Goal: Information Seeking & Learning: Check status

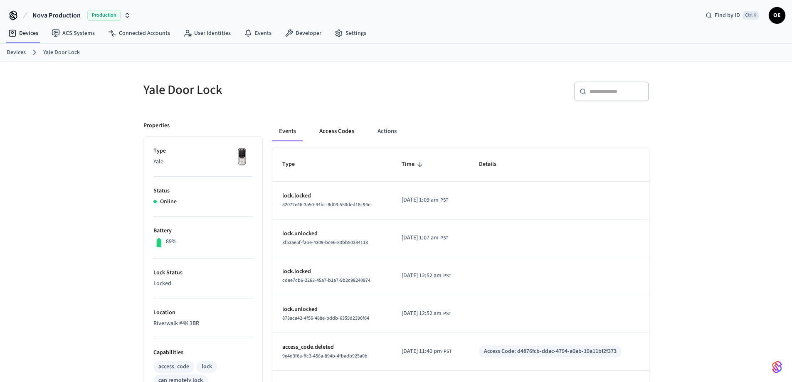
click at [327, 134] on button "Access Codes" at bounding box center [337, 131] width 48 height 20
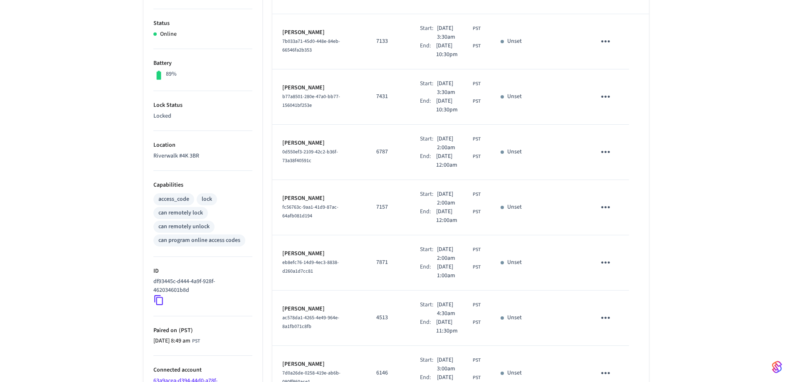
scroll to position [253, 0]
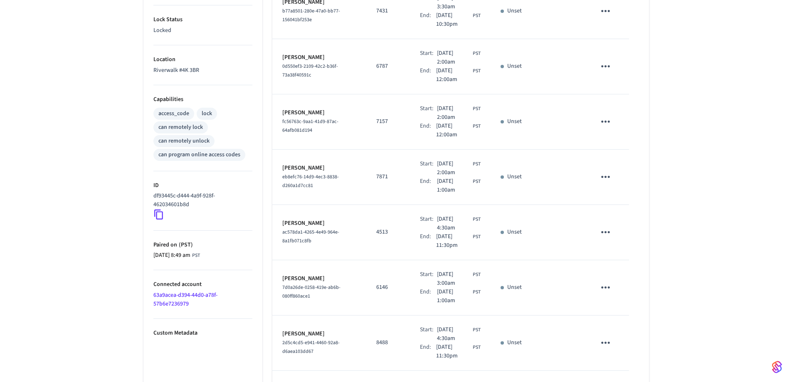
click at [702, 142] on div "Yale Door Lock ​ ​ Add Access Code Properties Type Yale Status Online Battery 8…" at bounding box center [396, 164] width 792 height 713
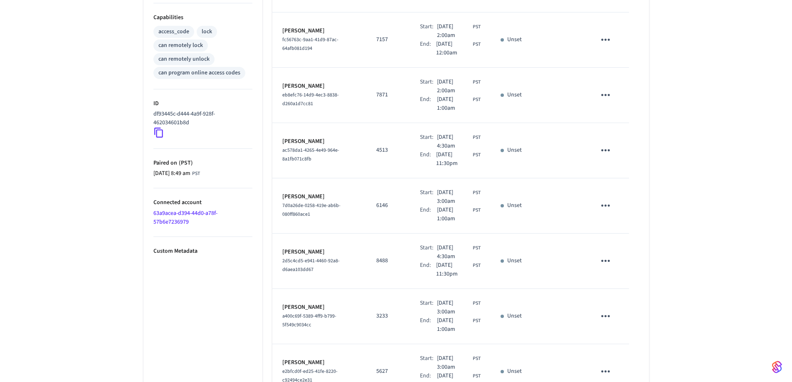
scroll to position [393, 0]
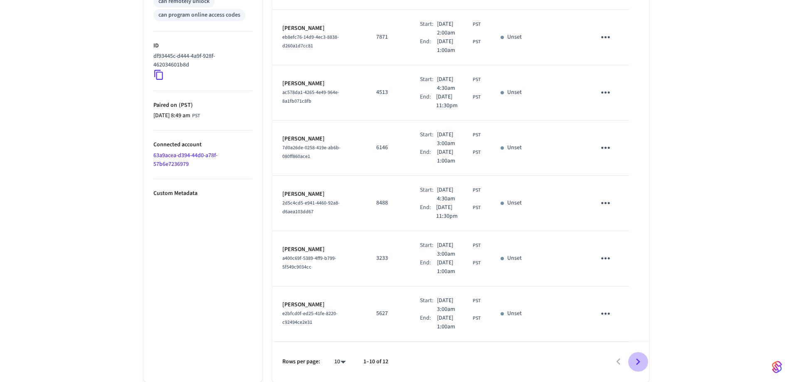
click at [638, 361] on icon "Go to next page" at bounding box center [638, 362] width 13 height 13
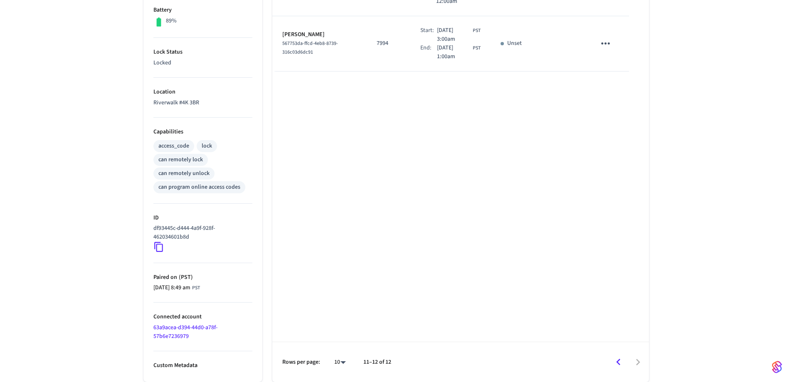
scroll to position [0, 0]
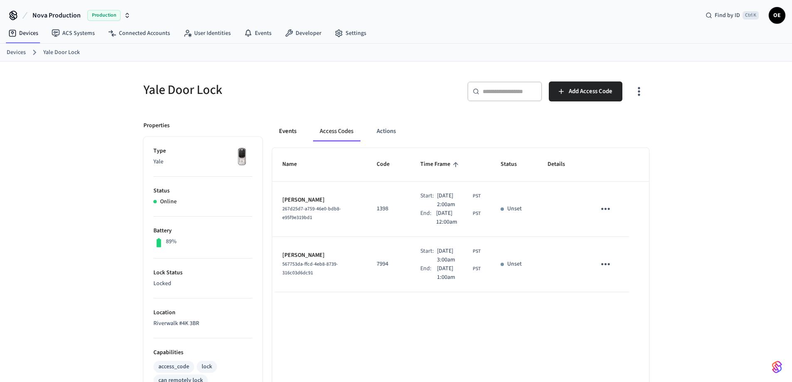
click at [289, 134] on button "Events" at bounding box center [287, 131] width 31 height 20
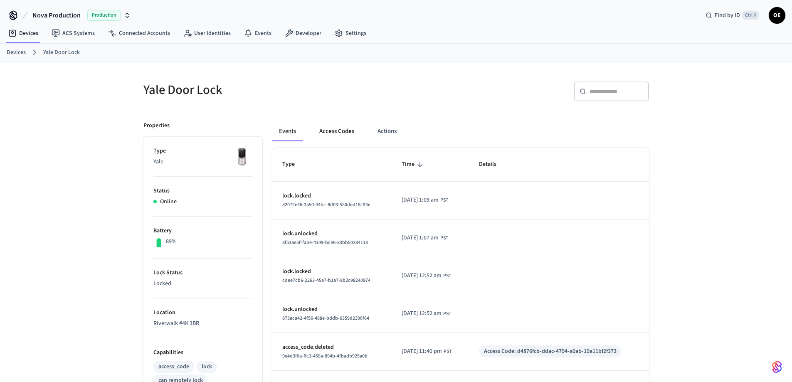
click at [326, 131] on button "Access Codes" at bounding box center [337, 131] width 48 height 20
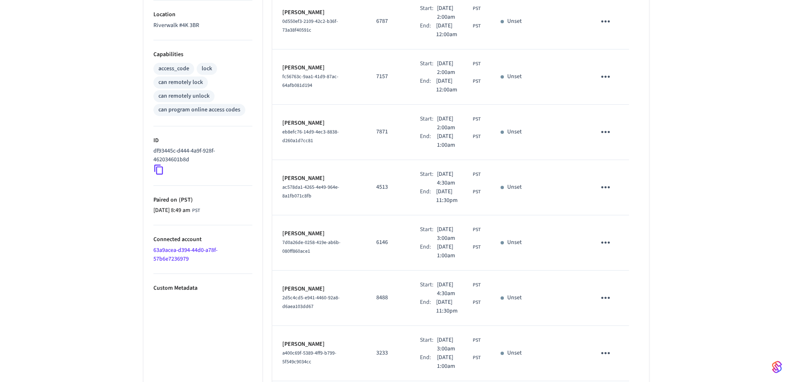
scroll to position [393, 0]
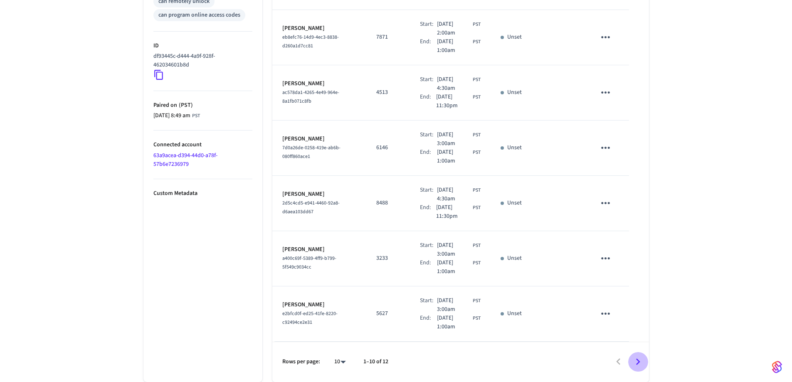
click at [636, 362] on icon "Go to next page" at bounding box center [638, 362] width 13 height 13
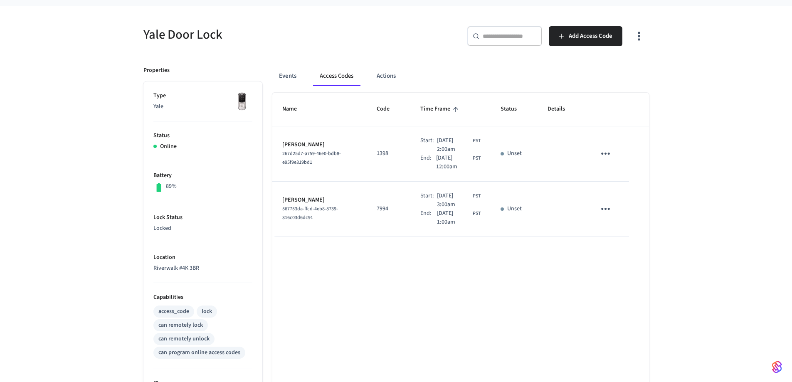
scroll to position [0, 0]
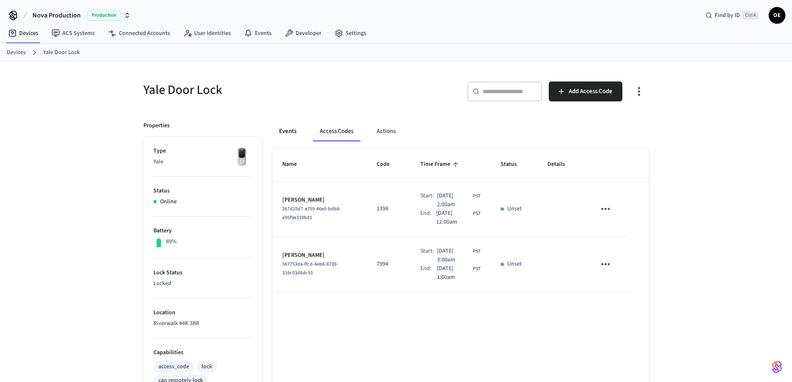
click at [290, 131] on button "Events" at bounding box center [287, 131] width 31 height 20
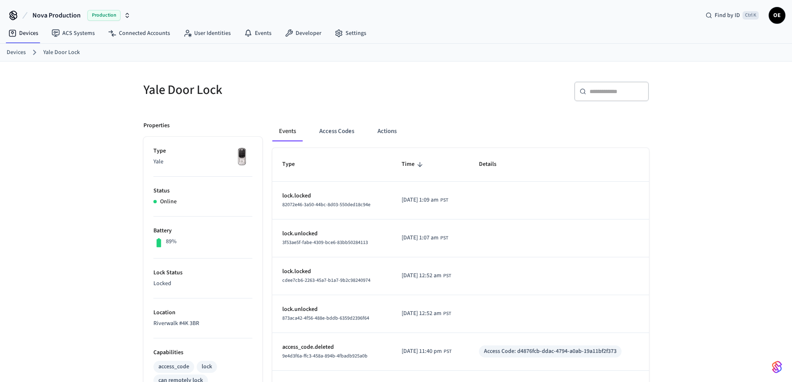
click at [10, 52] on link "Devices" at bounding box center [16, 52] width 19 height 9
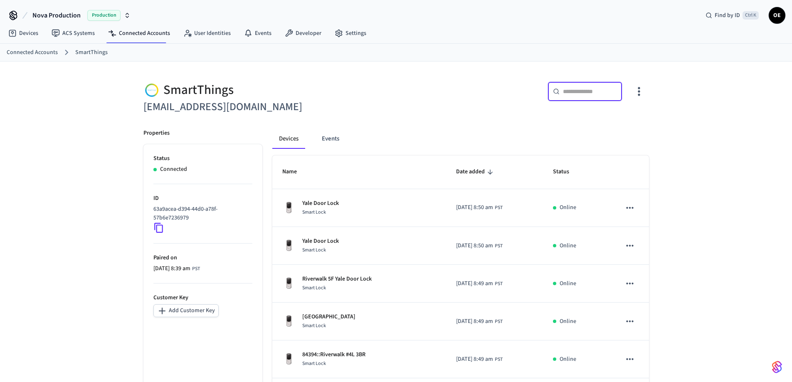
click at [593, 94] on input "text" at bounding box center [590, 91] width 54 height 8
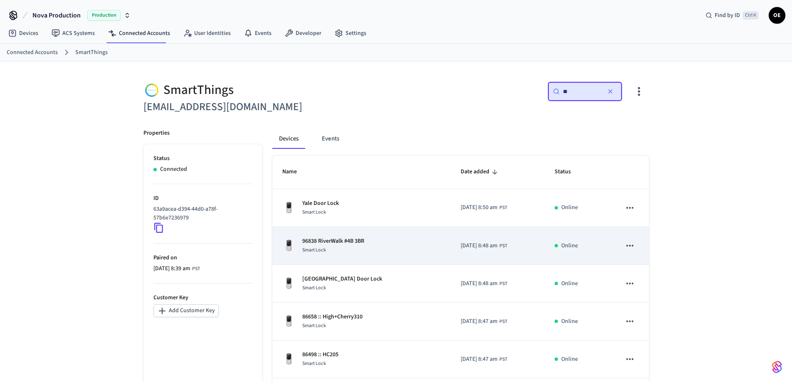
type input "**"
click at [388, 245] on div "96838 RiverWalk #4B 3BR Smart Lock" at bounding box center [361, 245] width 158 height 17
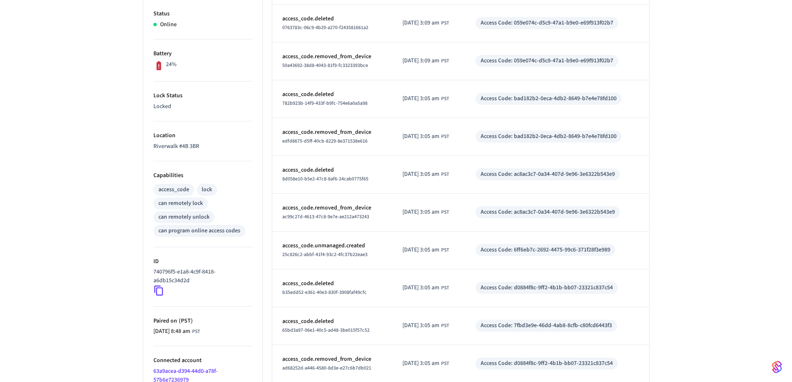
scroll to position [221, 0]
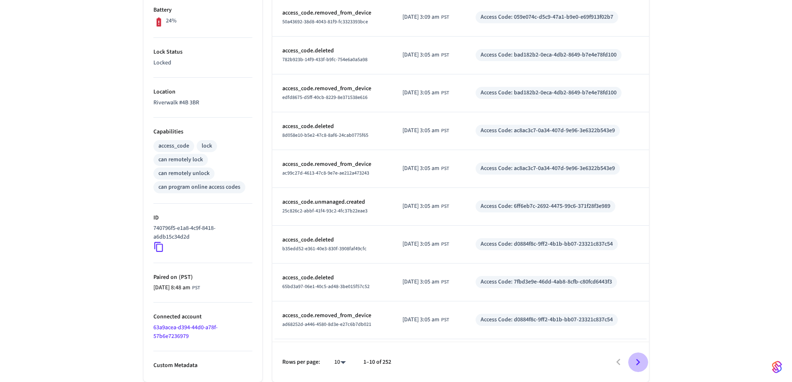
click at [641, 363] on icon "Go to next page" at bounding box center [638, 362] width 13 height 13
click at [719, 173] on div "96838 RiverWalk #4B 3BR ​ ​ Properties Type Yale Status Online Battery 24% Lock…" at bounding box center [396, 111] width 792 height 541
click at [636, 362] on icon "Go to next page" at bounding box center [638, 362] width 13 height 13
click at [638, 358] on icon "Go to next page" at bounding box center [638, 362] width 13 height 13
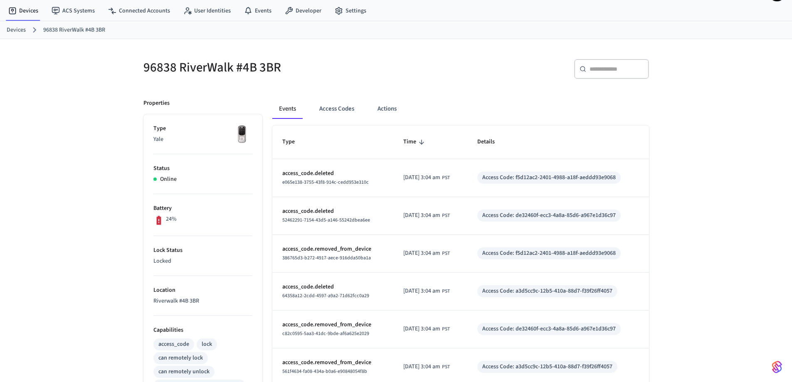
scroll to position [0, 0]
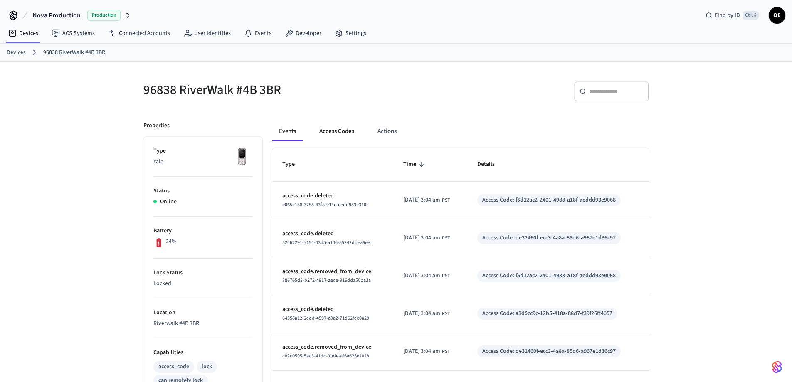
click at [335, 134] on button "Access Codes" at bounding box center [337, 131] width 48 height 20
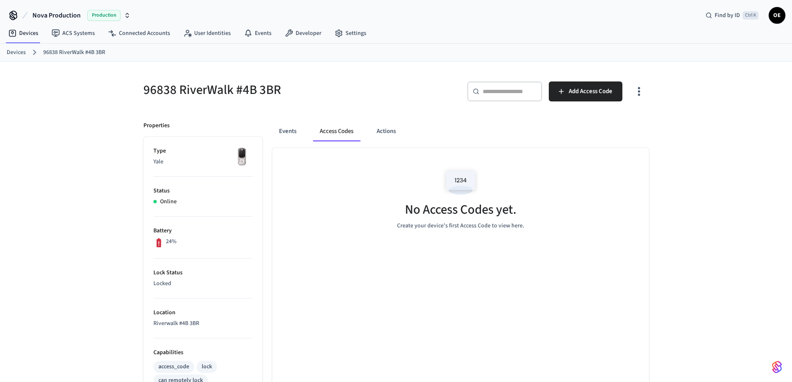
drag, startPoint x: 445, startPoint y: 20, endPoint x: 264, endPoint y: -43, distance: 192.0
click at [264, 0] on html "Nova Production Production Find by ID Ctrl K OE Devices ACS Systems Connected A…" at bounding box center [396, 301] width 792 height 603
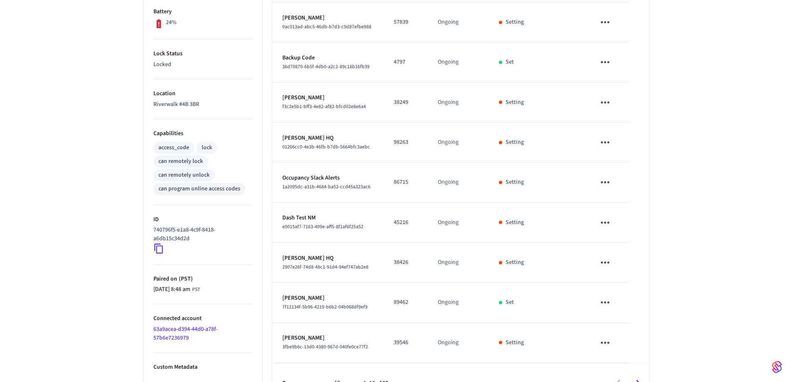
scroll to position [240, 0]
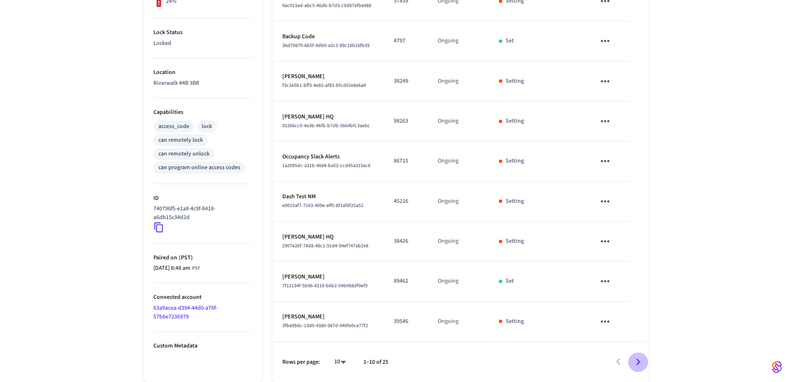
click at [638, 358] on icon "Go to next page" at bounding box center [638, 362] width 13 height 13
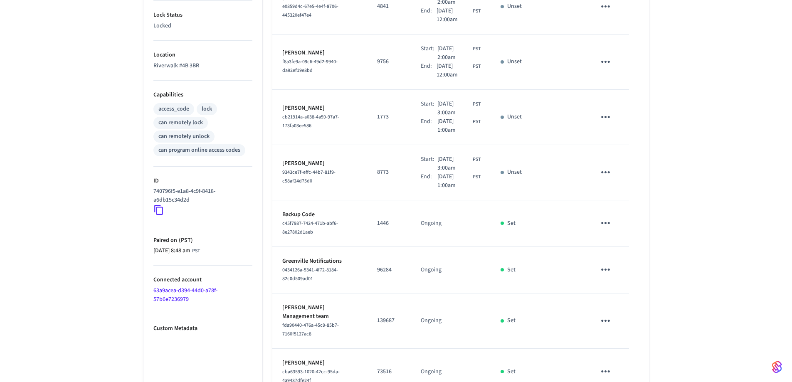
scroll to position [358, 0]
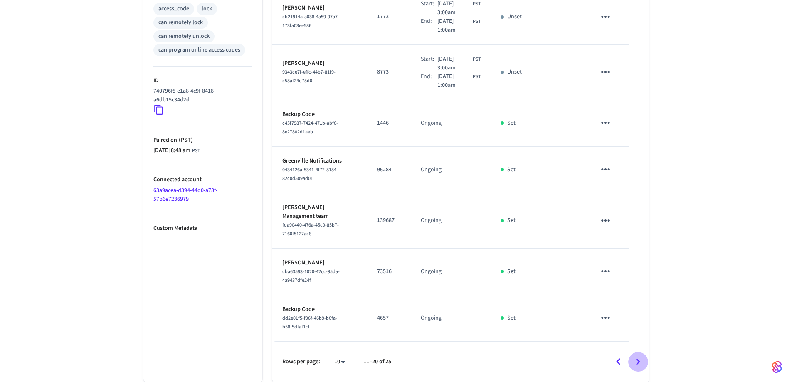
click at [639, 357] on icon "Go to next page" at bounding box center [638, 362] width 13 height 13
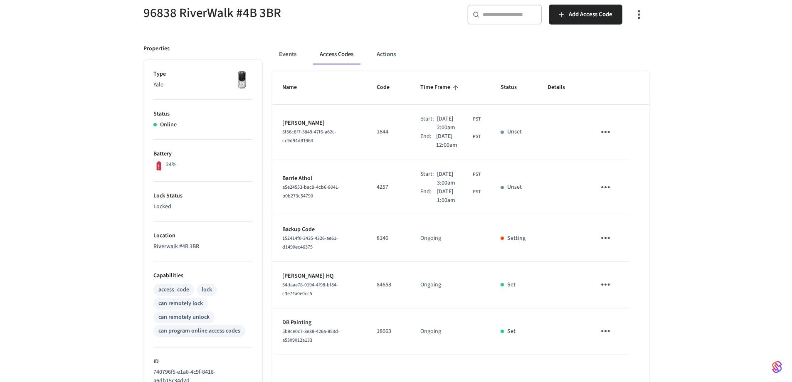
scroll to position [77, 0]
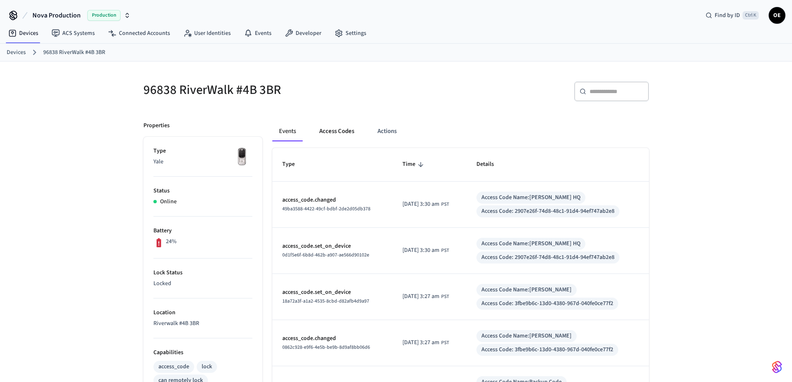
click at [344, 131] on button "Access Codes" at bounding box center [337, 131] width 48 height 20
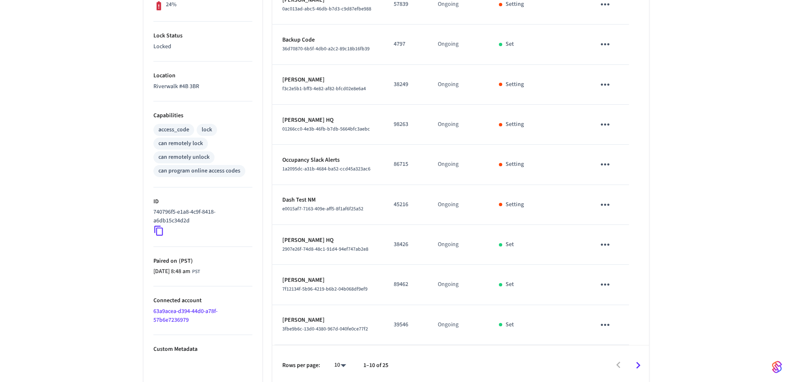
scroll to position [240, 0]
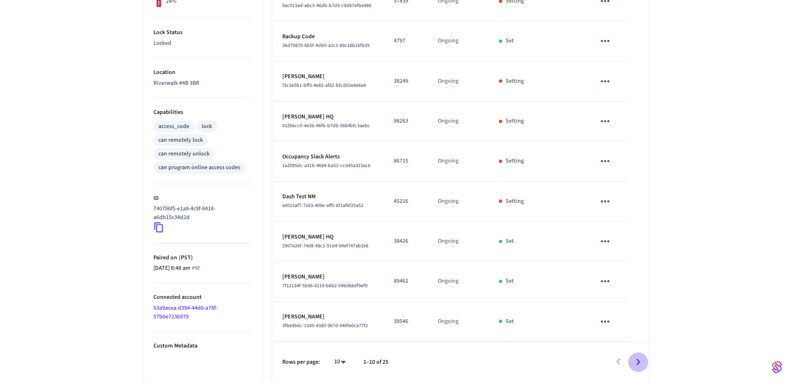
click at [640, 363] on icon "Go to next page" at bounding box center [638, 362] width 13 height 13
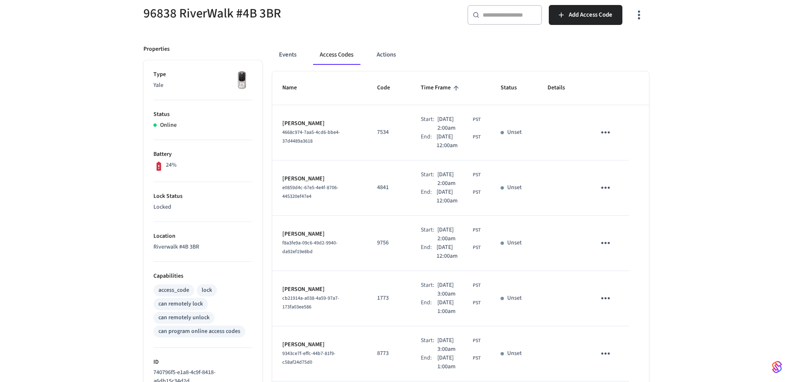
scroll to position [358, 0]
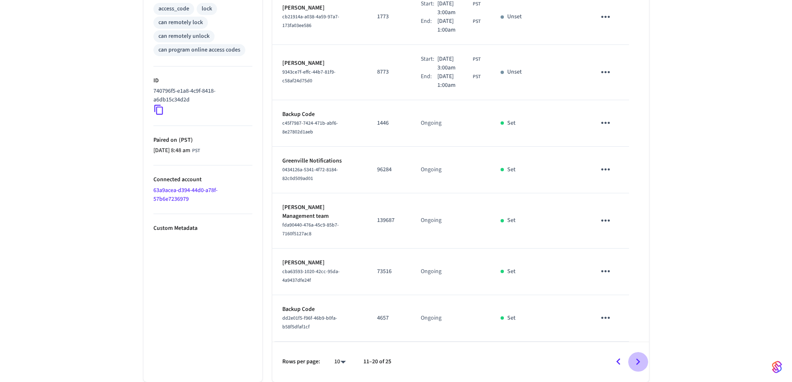
click at [636, 363] on icon "Go to next page" at bounding box center [638, 362] width 13 height 13
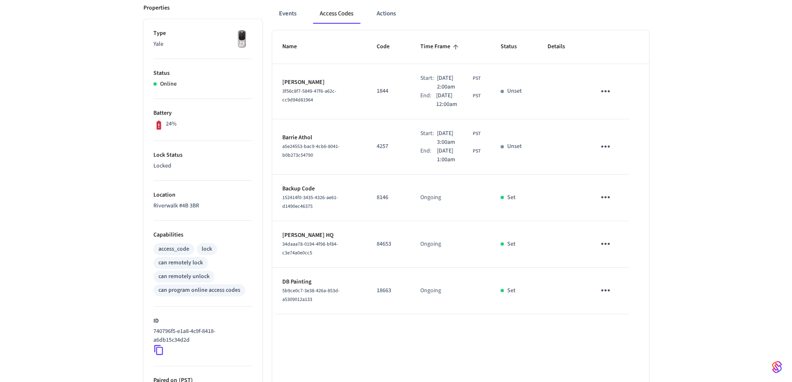
scroll to position [116, 0]
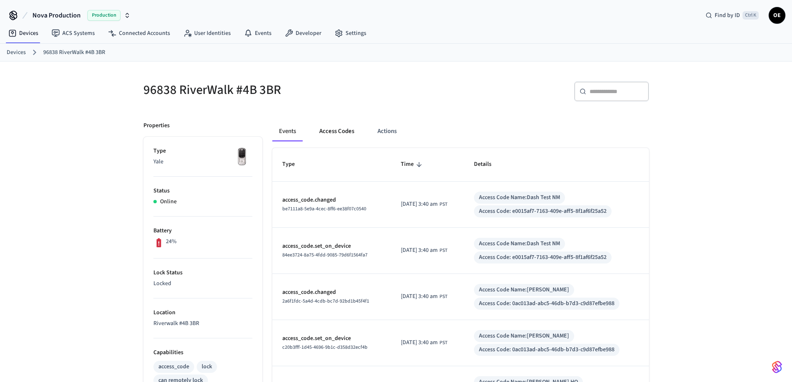
click at [336, 127] on button "Access Codes" at bounding box center [337, 131] width 48 height 20
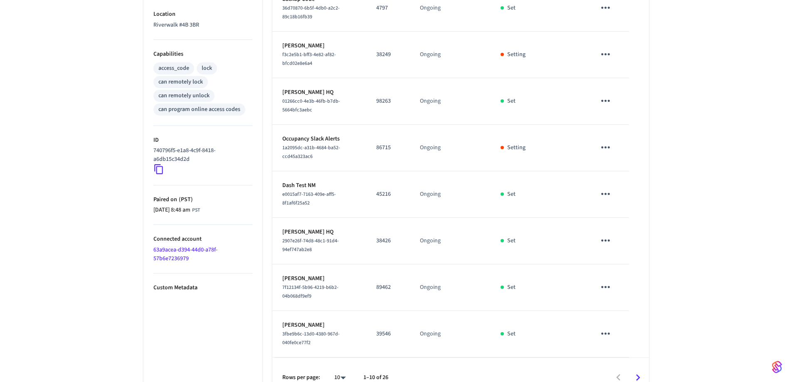
scroll to position [314, 0]
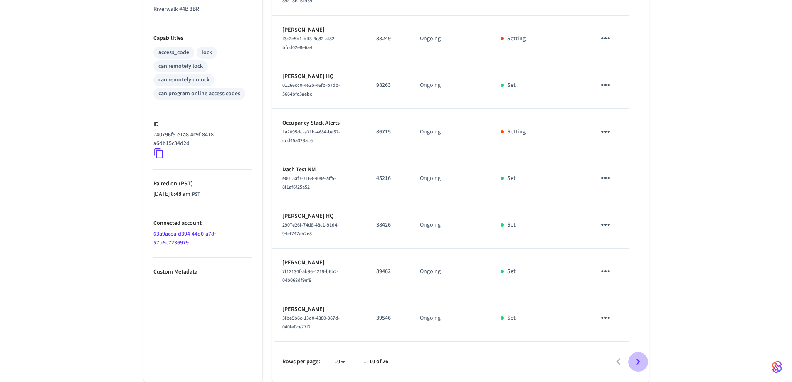
click at [641, 360] on icon "Go to next page" at bounding box center [638, 362] width 13 height 13
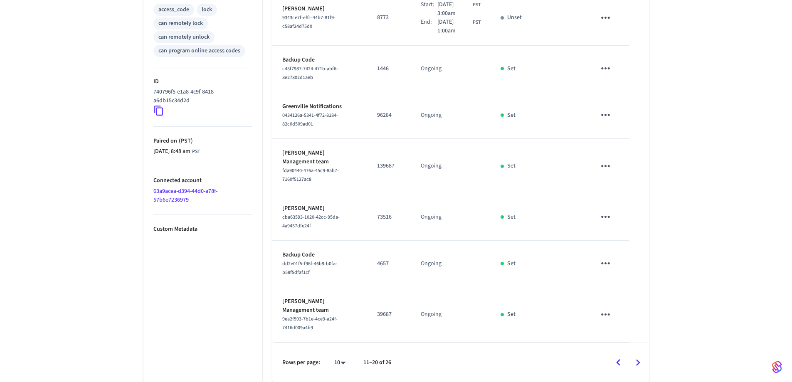
scroll to position [358, 0]
click at [636, 359] on icon "Go to next page" at bounding box center [638, 362] width 13 height 13
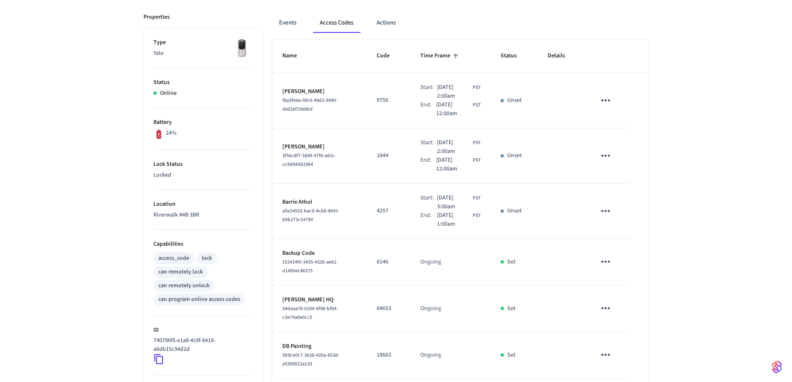
scroll to position [108, 0]
click at [706, 69] on div "96838 RiverWalk #4B 3BR ​ ​ Add Access Code Properties Type Yale Status Online …" at bounding box center [396, 224] width 792 height 541
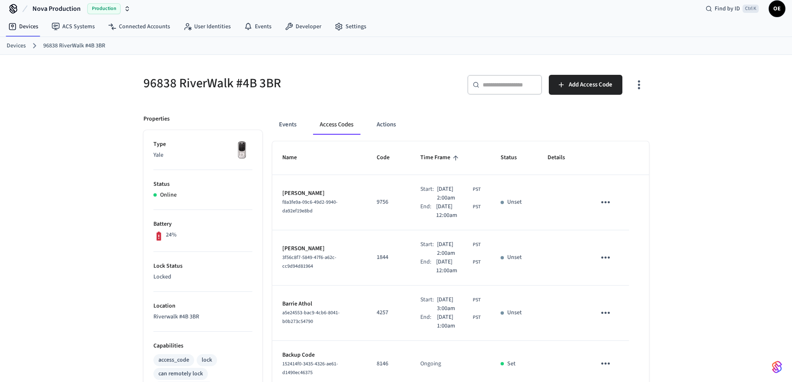
scroll to position [0, 0]
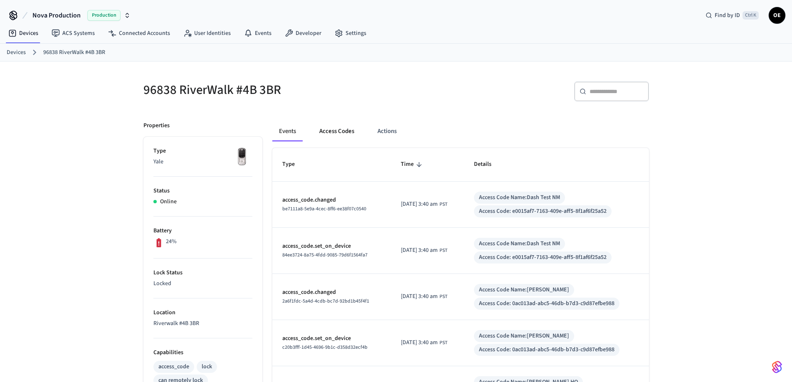
click at [339, 138] on button "Access Codes" at bounding box center [337, 131] width 48 height 20
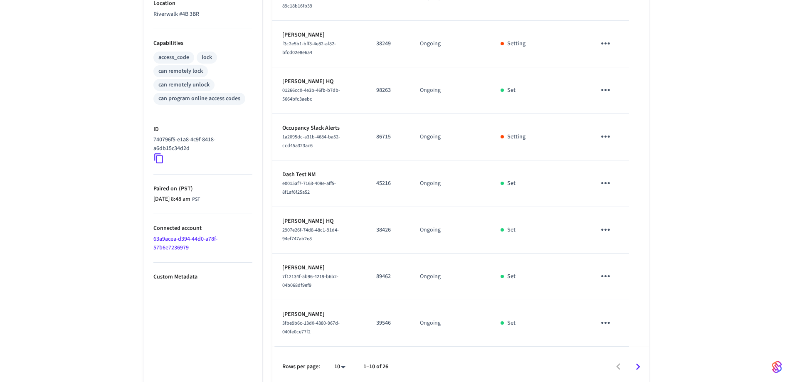
scroll to position [314, 0]
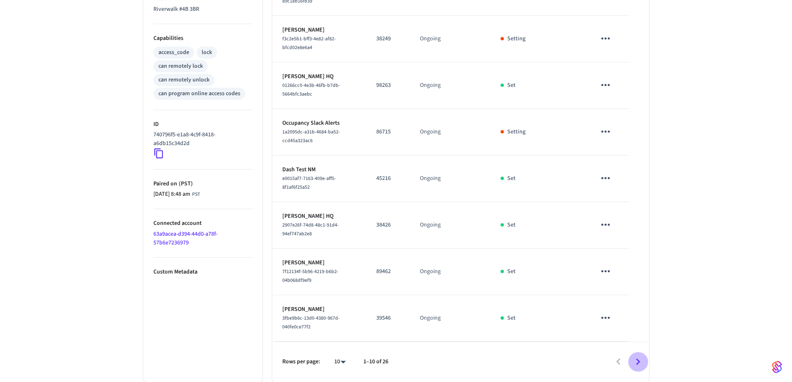
click at [639, 363] on icon "Go to next page" at bounding box center [638, 361] width 4 height 7
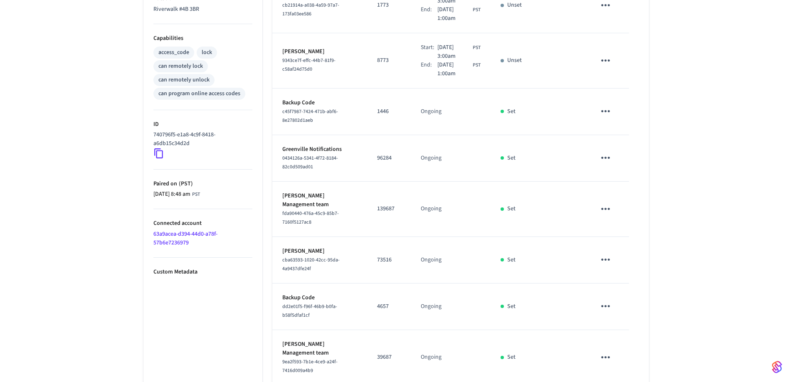
scroll to position [358, 0]
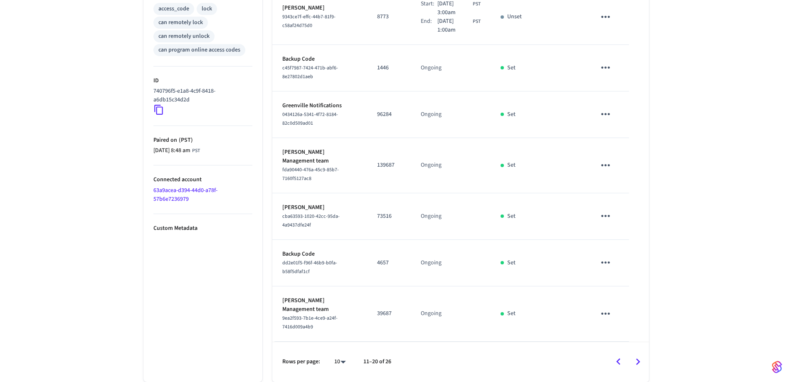
click at [638, 365] on icon "Go to next page" at bounding box center [638, 362] width 13 height 13
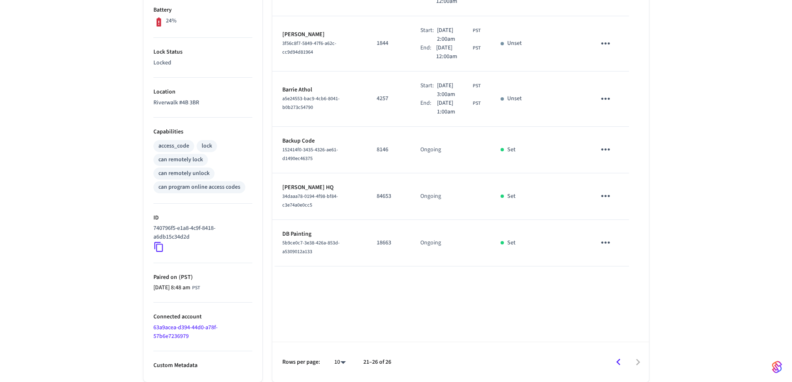
scroll to position [0, 0]
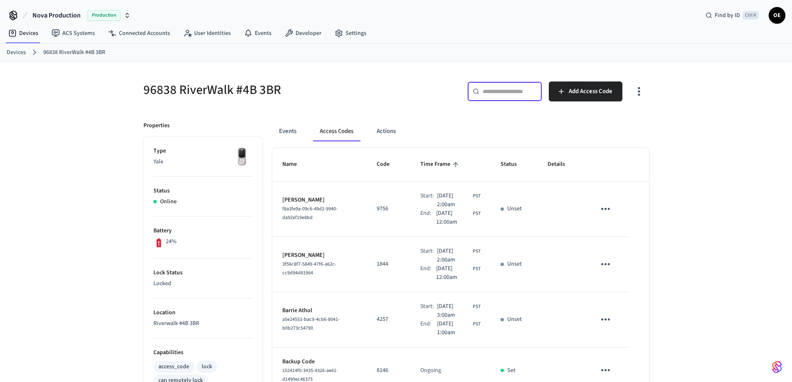
click at [515, 95] on input "text" at bounding box center [510, 91] width 54 height 8
paste input "**********"
type input "**********"
click at [491, 94] on input "text" at bounding box center [510, 91] width 54 height 8
paste input "**********"
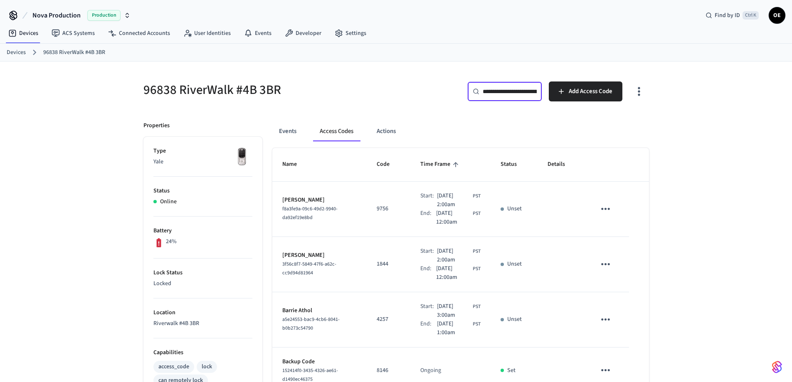
scroll to position [0, 62]
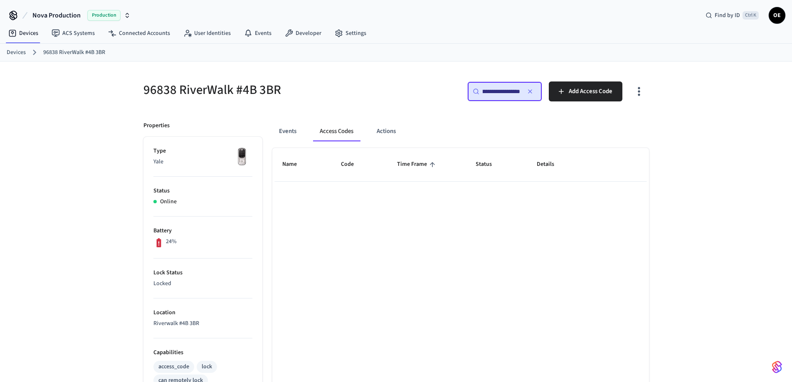
click at [487, 88] on input "**********" at bounding box center [501, 91] width 37 height 8
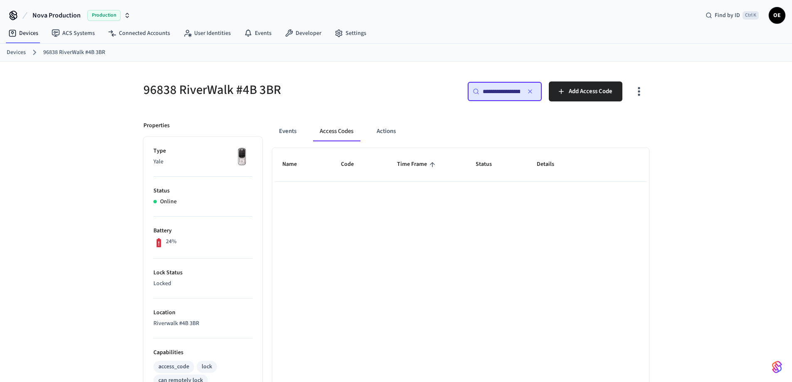
type input "**********"
drag, startPoint x: 502, startPoint y: 89, endPoint x: 476, endPoint y: 91, distance: 25.9
click at [476, 91] on icon at bounding box center [476, 91] width 7 height 7
click at [507, 94] on input "**********" at bounding box center [501, 91] width 37 height 8
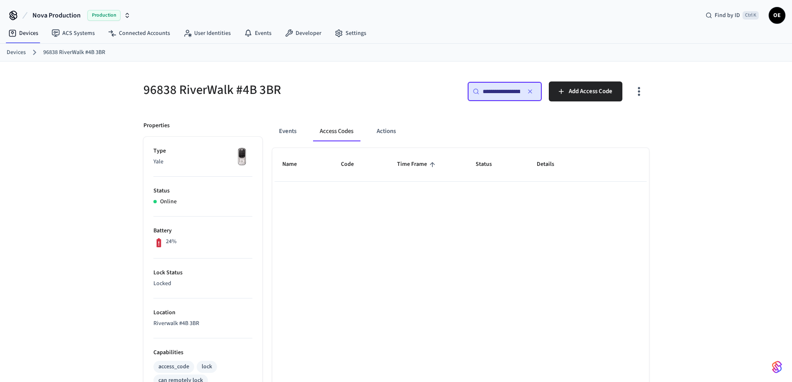
click at [507, 94] on input "**********" at bounding box center [501, 91] width 37 height 8
click at [290, 134] on button "Events" at bounding box center [287, 131] width 31 height 20
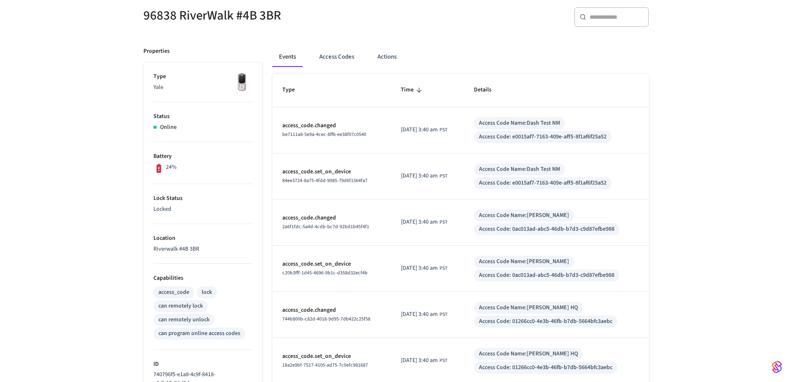
scroll to position [23, 0]
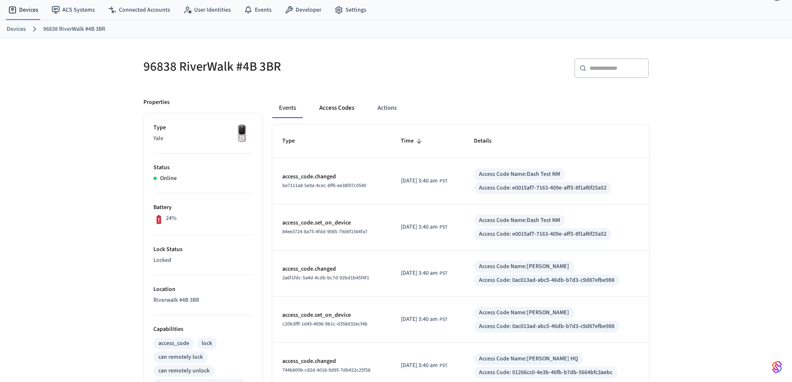
click at [339, 108] on button "Access Codes" at bounding box center [337, 108] width 48 height 20
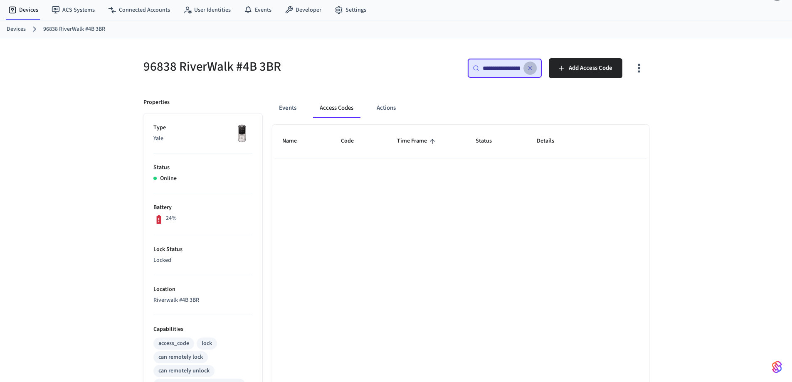
click at [534, 70] on icon "button" at bounding box center [530, 68] width 7 height 7
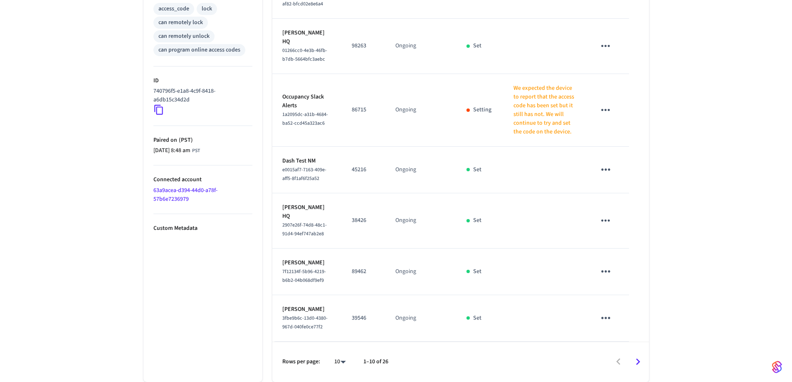
scroll to position [454, 0]
click at [636, 361] on icon "Go to next page" at bounding box center [638, 362] width 13 height 13
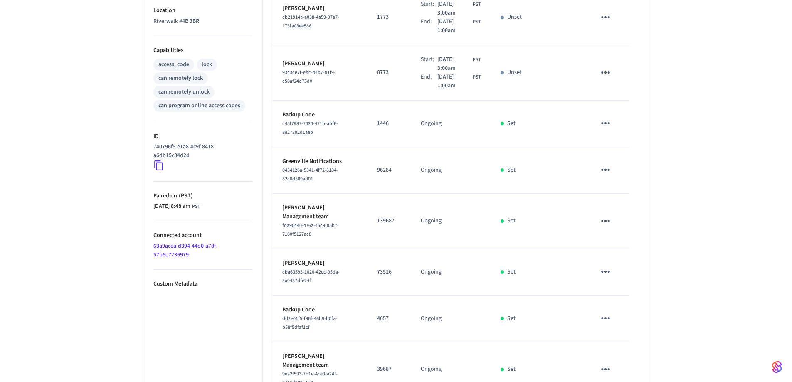
scroll to position [358, 0]
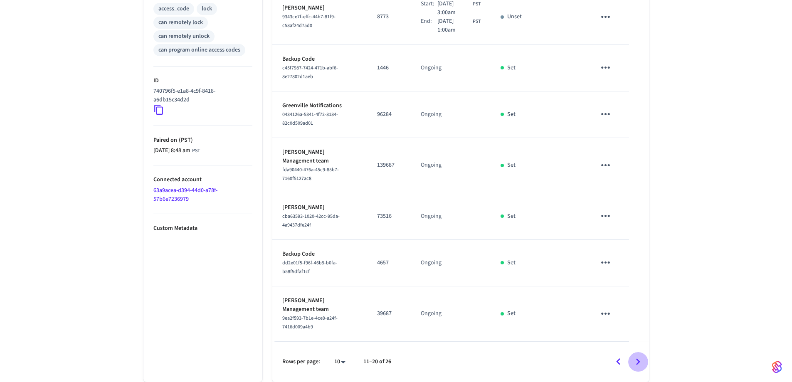
click at [641, 361] on icon "Go to next page" at bounding box center [638, 362] width 13 height 13
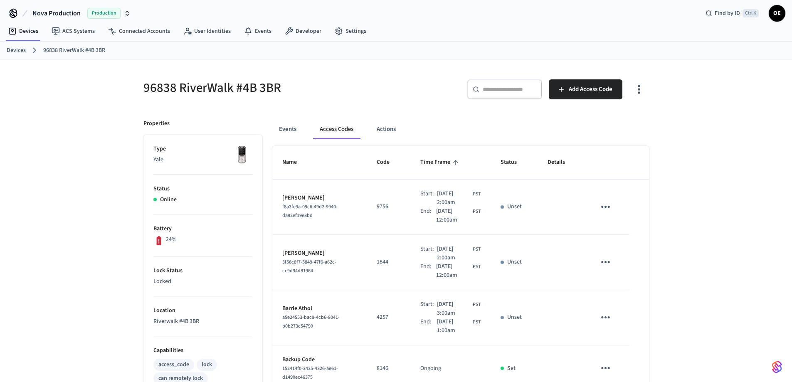
scroll to position [0, 0]
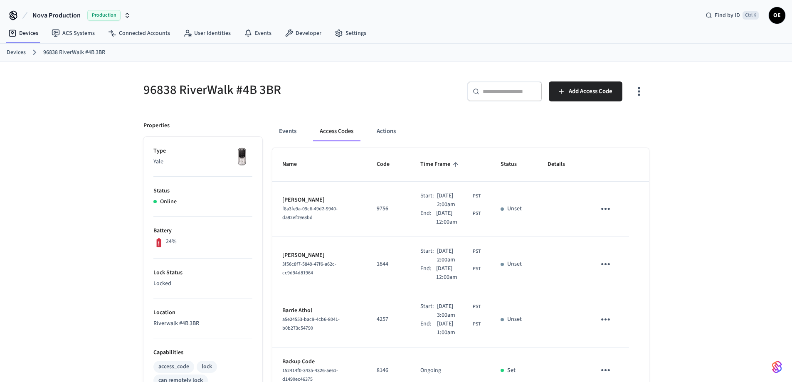
click at [508, 99] on div "​ ​" at bounding box center [504, 92] width 75 height 20
click at [523, 96] on input "text" at bounding box center [510, 91] width 54 height 8
paste input "**********"
type input "**********"
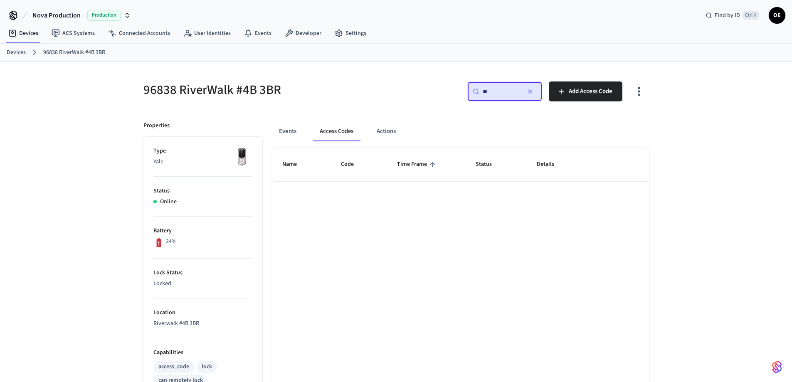
type input "*"
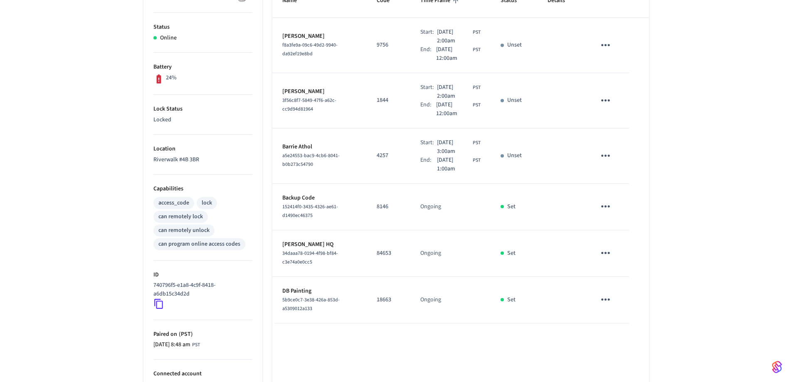
scroll to position [221, 0]
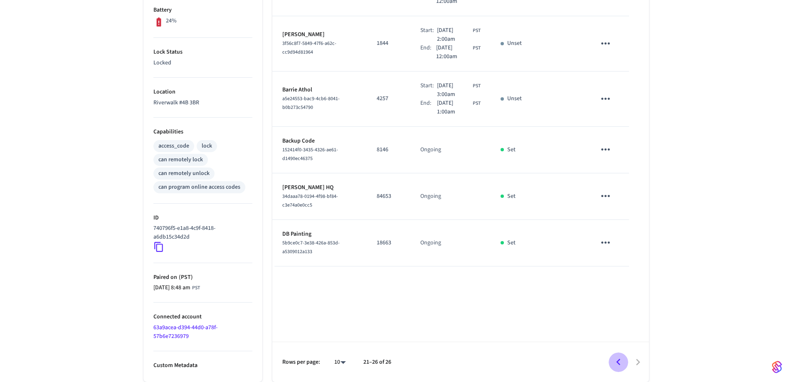
click at [623, 360] on icon "Go to previous page" at bounding box center [618, 362] width 13 height 13
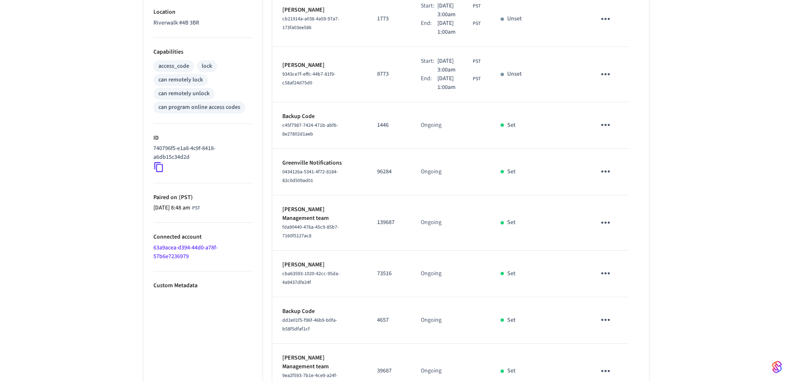
scroll to position [358, 0]
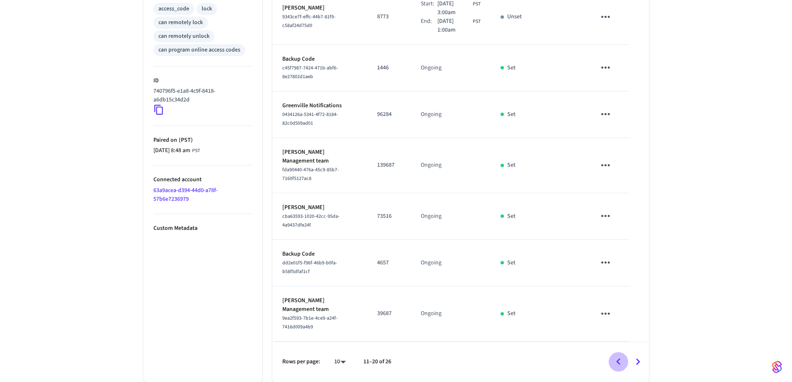
click at [620, 360] on icon "Go to previous page" at bounding box center [618, 362] width 13 height 13
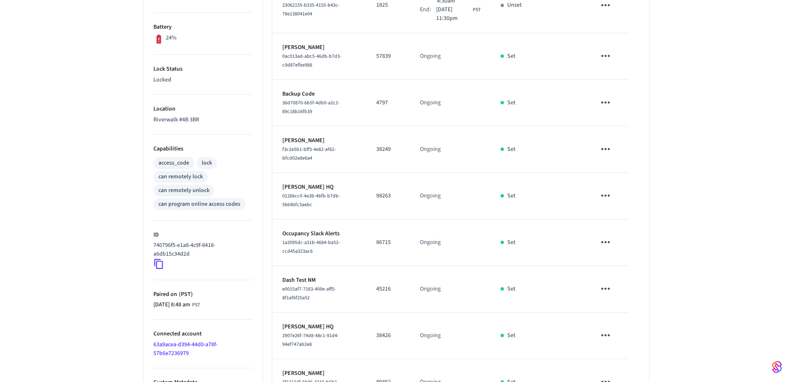
scroll to position [198, 0]
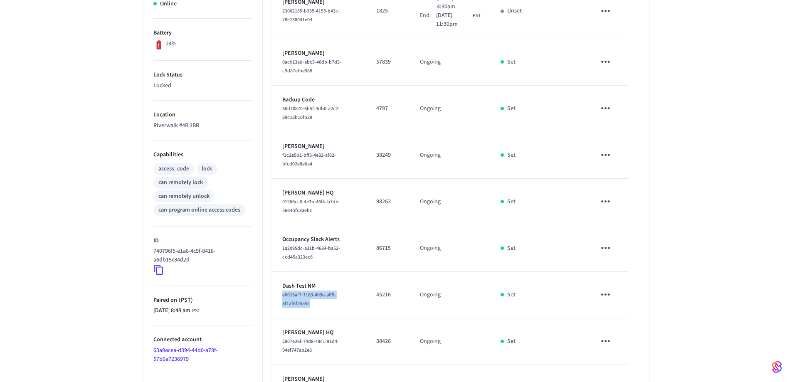
drag, startPoint x: 317, startPoint y: 302, endPoint x: 277, endPoint y: 297, distance: 40.2
click at [277, 297] on td "Dash Test NM e0015af7-7163-409e-aff5-8f1af6f25a52" at bounding box center [319, 295] width 94 height 47
copy span "e0015af7-7163-409e-aff5-8f1af6f25a52"
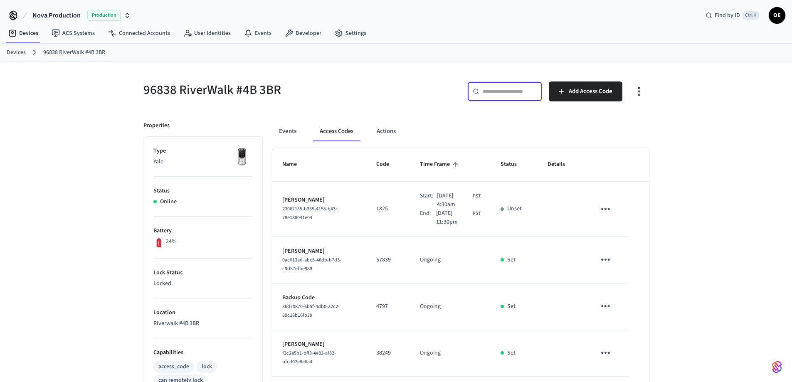
click at [501, 94] on input "text" at bounding box center [510, 91] width 54 height 8
paste input "**********"
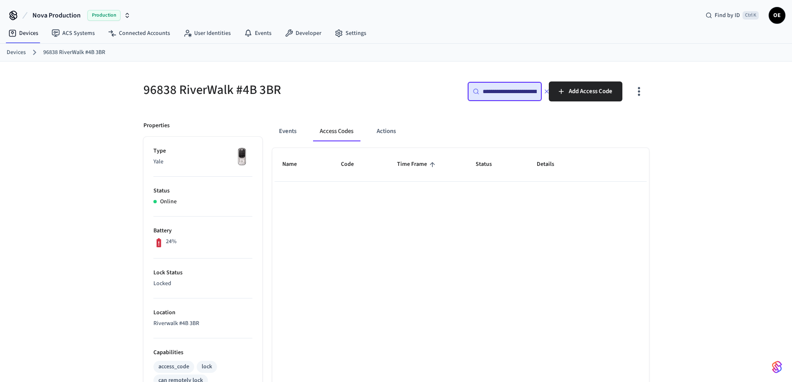
scroll to position [0, 57]
type input "**********"
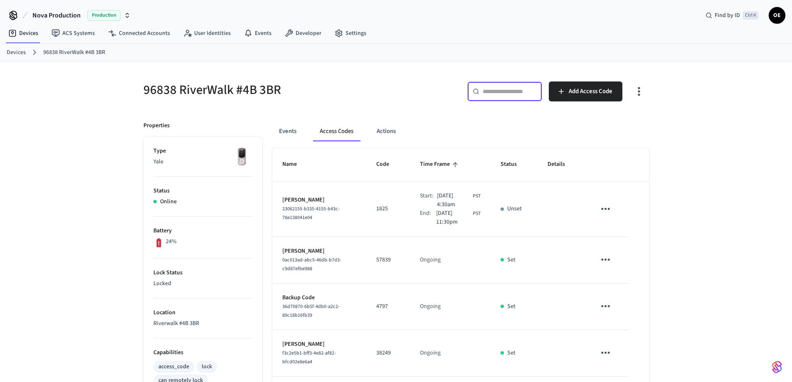
paste input "**********"
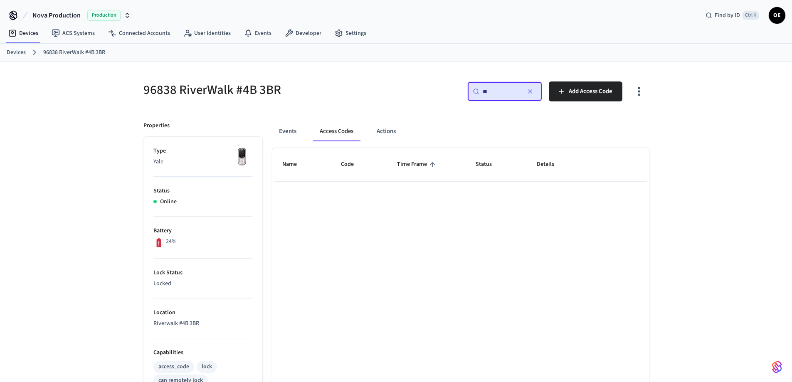
type input "*"
type input "****"
click at [529, 96] on button "button" at bounding box center [530, 91] width 13 height 13
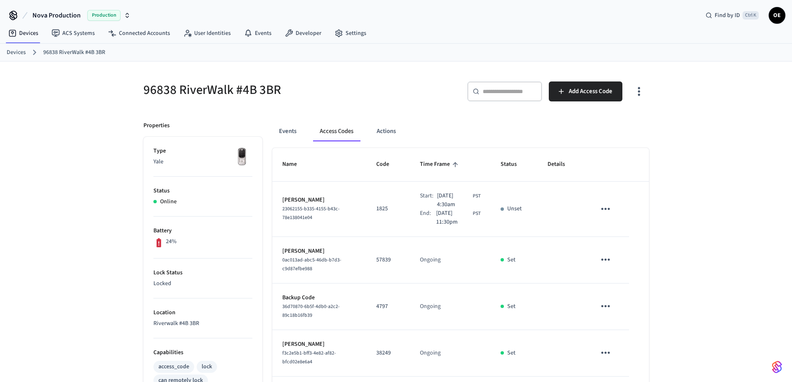
click at [389, 20] on div "Nova Production Production Find by ID Ctrl K OE" at bounding box center [396, 12] width 792 height 24
click at [407, 46] on div "Devices 96838 RiverWalk #4B 3BR" at bounding box center [396, 53] width 792 height 18
click at [437, 38] on div "Devices ACS Systems Connected Accounts User Identities Events Developer Settings" at bounding box center [396, 34] width 792 height 20
click at [506, 89] on input "text" at bounding box center [510, 91] width 54 height 8
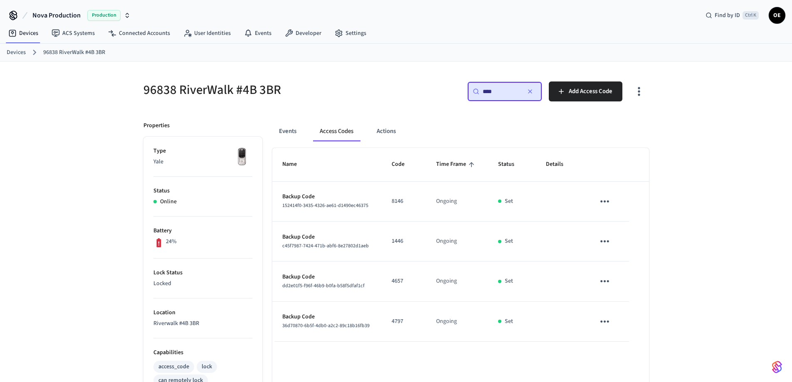
type input "****"
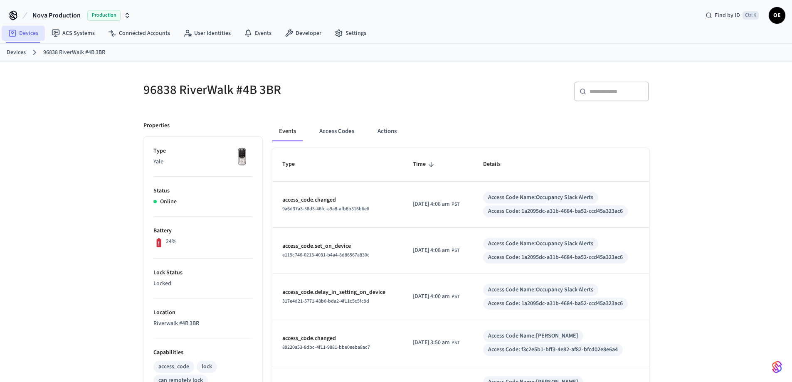
click at [25, 36] on link "Devices" at bounding box center [23, 33] width 43 height 15
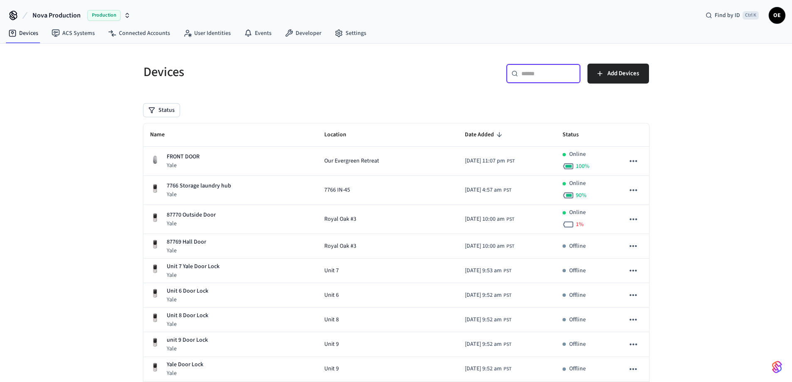
click at [537, 77] on input "text" at bounding box center [548, 73] width 54 height 8
paste input "**********"
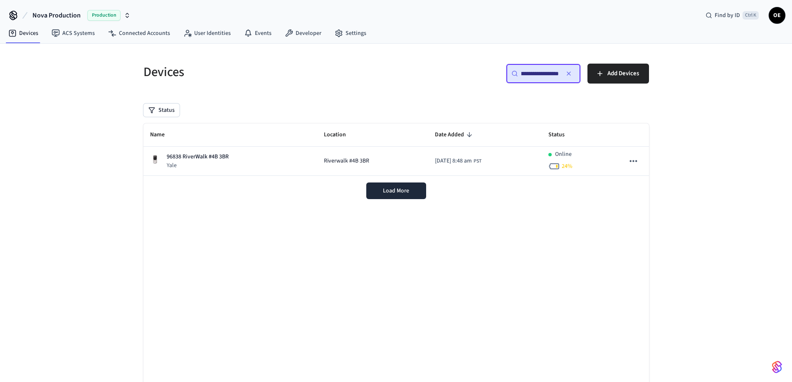
type input "**********"
click at [566, 73] on icon "button" at bounding box center [569, 73] width 7 height 7
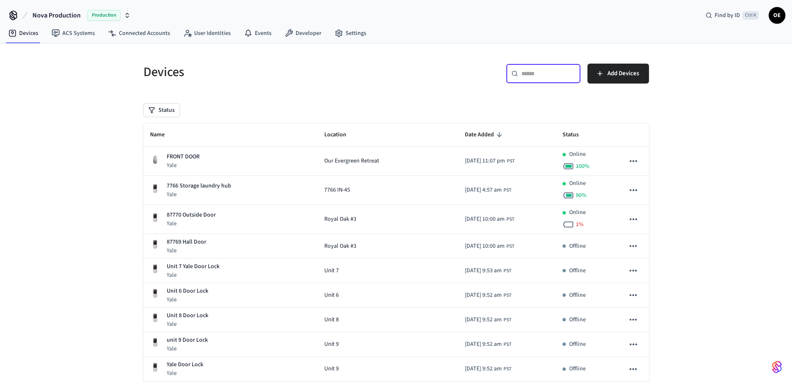
click at [556, 75] on input "text" at bounding box center [548, 73] width 54 height 8
paste input "**********"
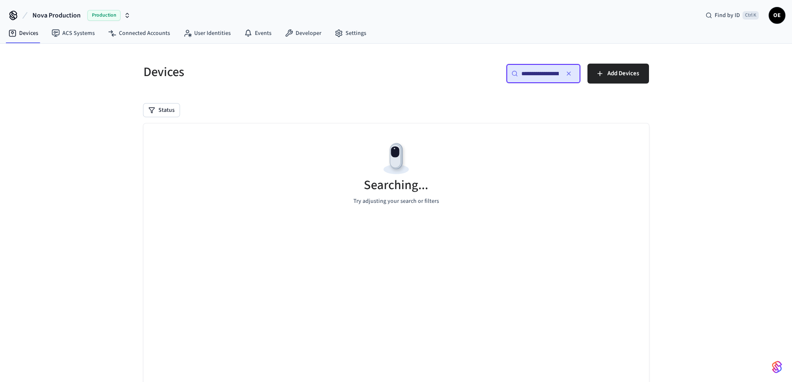
scroll to position [0, 62]
type input "**********"
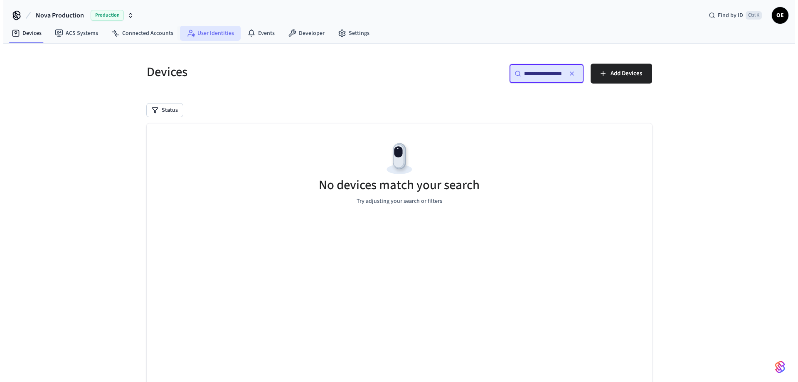
scroll to position [0, 0]
click at [215, 35] on link "User Identities" at bounding box center [207, 33] width 61 height 15
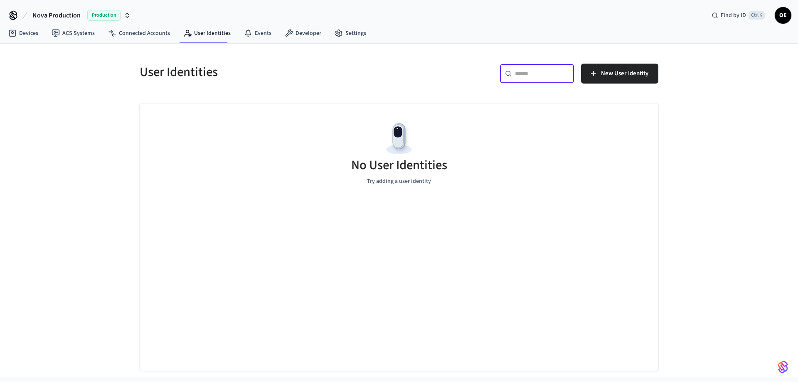
click at [533, 70] on input "text" at bounding box center [542, 73] width 54 height 8
paste input "**********"
type input "**********"
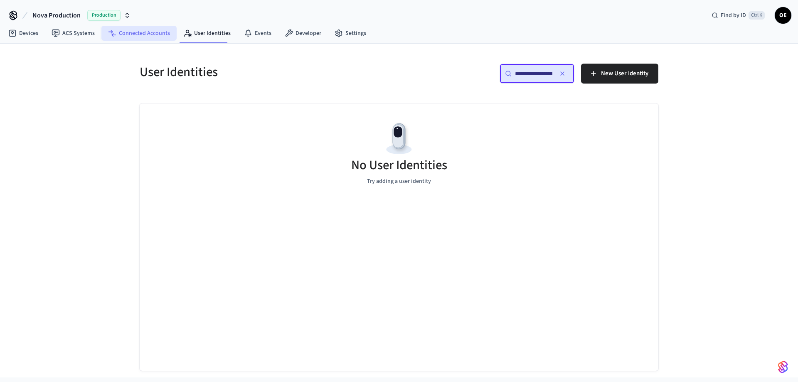
click at [127, 35] on link "Connected Accounts" at bounding box center [138, 33] width 75 height 15
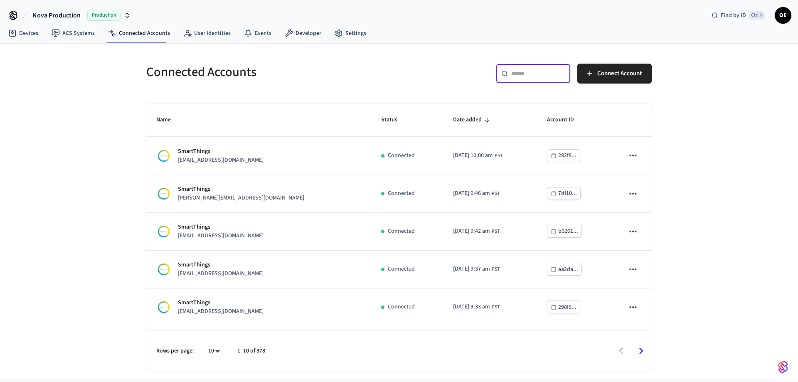
click at [532, 74] on input "text" at bounding box center [538, 73] width 54 height 8
paste input "**********"
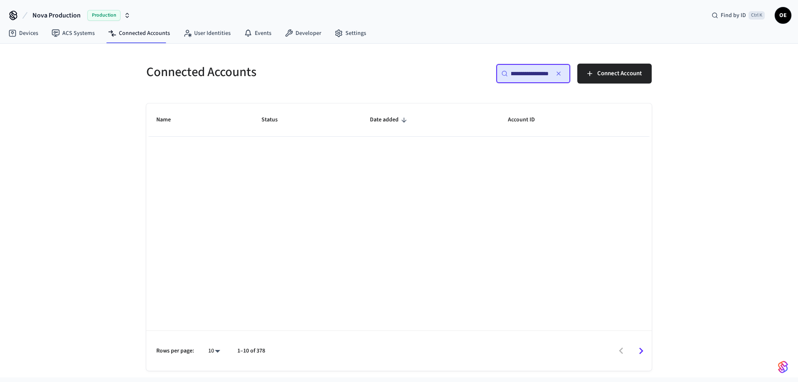
type input "**********"
click at [558, 74] on icon "button" at bounding box center [558, 73] width 3 height 3
